Goal: Task Accomplishment & Management: Manage account settings

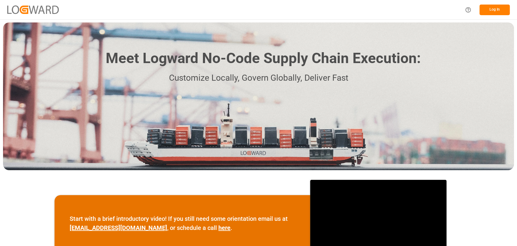
click at [490, 11] on button "Log In" at bounding box center [495, 10] width 30 height 11
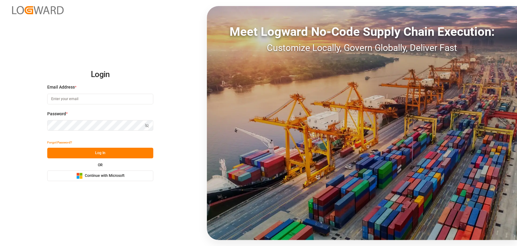
type input "[PERSON_NAME][EMAIL_ADDRESS][PERSON_NAME][DOMAIN_NAME]"
click at [121, 152] on button "Log In" at bounding box center [100, 153] width 106 height 11
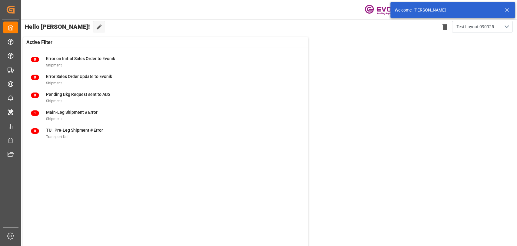
click at [507, 8] on icon at bounding box center [507, 9] width 7 height 7
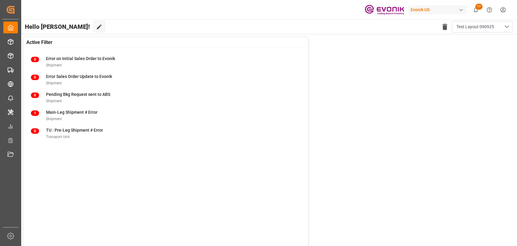
click at [504, 9] on html "Created by potrace 1.15, written by Peter Selinger 2001-2017 Created by potrace…" at bounding box center [258, 123] width 517 height 246
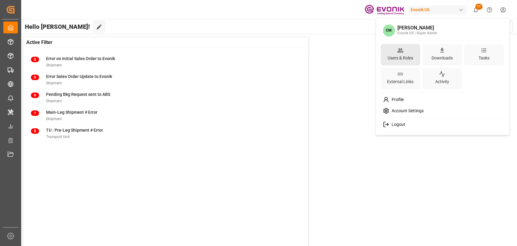
click at [404, 59] on div "Users & Roles" at bounding box center [401, 57] width 28 height 9
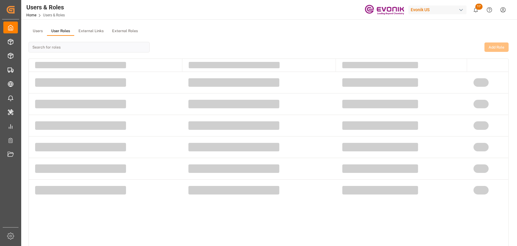
click at [63, 33] on button "User Roles" at bounding box center [60, 31] width 27 height 9
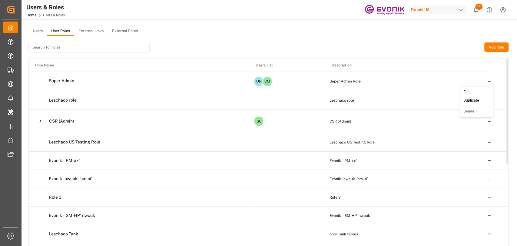
click at [489, 79] on html "Created by potrace 1.15, written by Peter Selinger 2001-2017 Created by potrace…" at bounding box center [258, 123] width 517 height 246
click at [491, 121] on html "Created by potrace 1.15, written by Peter Selinger 2001-2017 Created by potrace…" at bounding box center [258, 123] width 517 height 246
click at [41, 122] on icon at bounding box center [40, 121] width 6 height 6
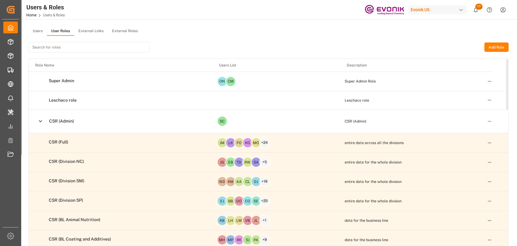
click at [489, 120] on html "Created by potrace 1.15, written by Peter Selinger 2001-2017 Created by potrace…" at bounding box center [258, 123] width 517 height 246
click at [488, 80] on html "Created by potrace 1.15, written by Peter Selinger 2001-2017 Created by potrace…" at bounding box center [258, 123] width 517 height 246
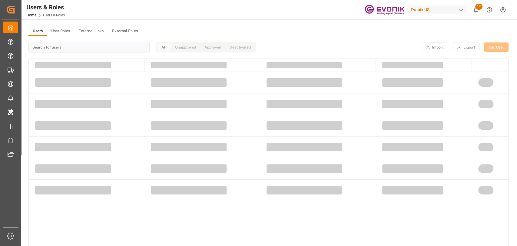
click at [32, 32] on button "Users" at bounding box center [37, 31] width 18 height 9
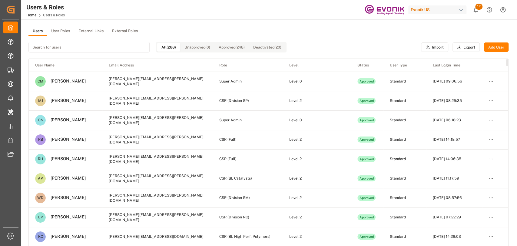
click at [489, 81] on html "Created by potrace 1.15, written by Peter Selinger 2001-2017 Created by potrace…" at bounding box center [258, 123] width 517 height 246
click at [470, 93] on div "Edit" at bounding box center [477, 92] width 31 height 8
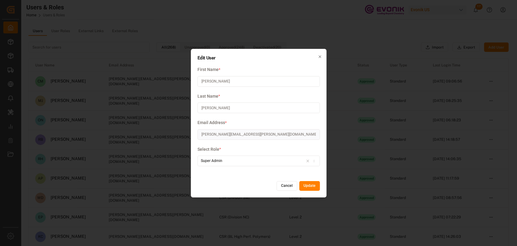
click at [314, 162] on icon "button" at bounding box center [314, 160] width 4 height 3
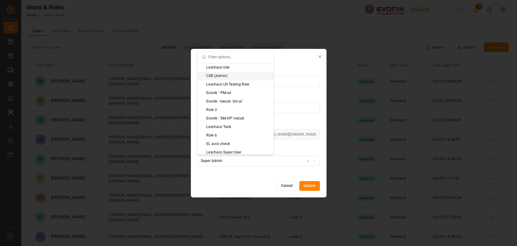
click at [216, 73] on div "CSR (Admin)" at bounding box center [236, 76] width 76 height 8
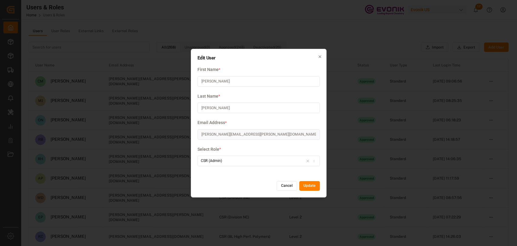
click at [312, 187] on button "Update" at bounding box center [309, 186] width 21 height 10
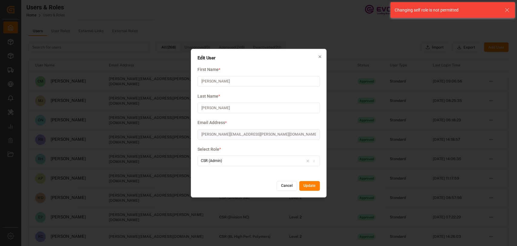
click at [286, 185] on button "Cancel" at bounding box center [287, 186] width 21 height 10
